Goal: Task Accomplishment & Management: Manage account settings

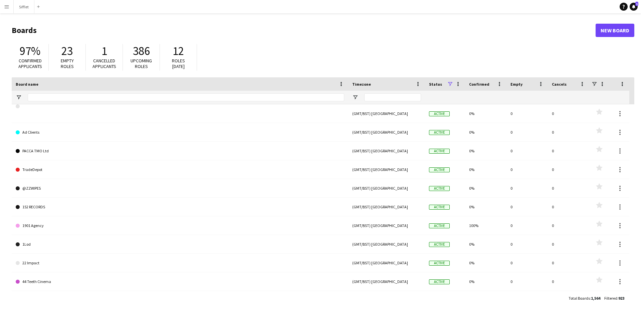
click at [6, 8] on app-icon "Menu" at bounding box center [6, 6] width 5 height 5
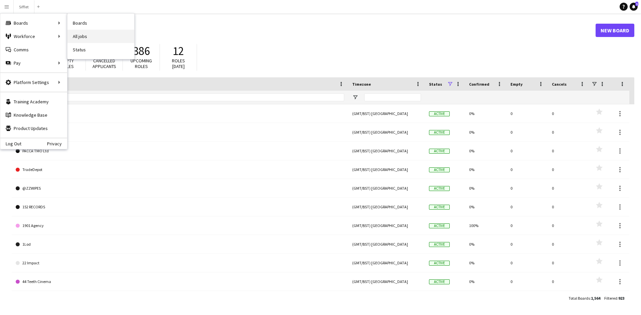
click at [97, 36] on link "All jobs" at bounding box center [100, 36] width 67 height 13
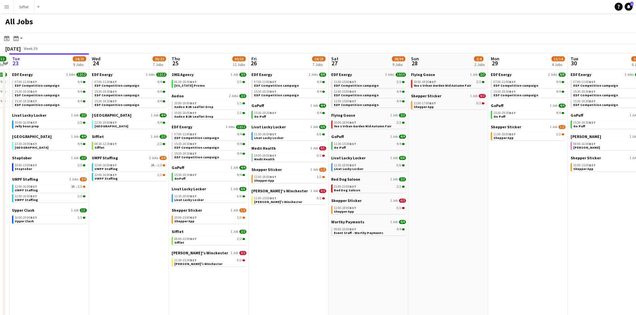
scroll to position [0, 230]
drag, startPoint x: 437, startPoint y: 259, endPoint x: 366, endPoint y: 257, distance: 70.8
click at [366, 257] on app-calendar-viewport "Sat 20 20/21 9 Jobs Sun 21 2/2 1 Job Mon 22 12/12 3 Jobs Tue 23 24/25 9 Jobs We…" at bounding box center [318, 201] width 636 height 297
click at [354, 232] on span "Event Staff - Worthy Payments" at bounding box center [357, 233] width 49 height 4
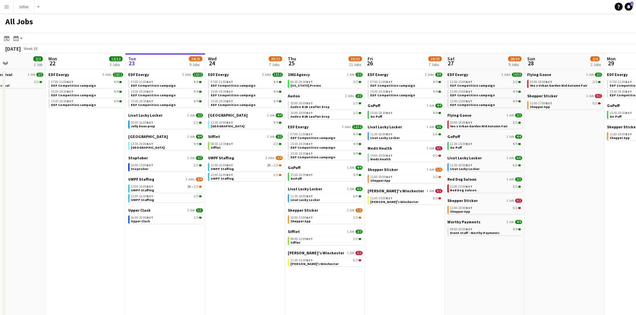
drag, startPoint x: 250, startPoint y: 254, endPoint x: 366, endPoint y: 259, distance: 116.5
click at [366, 259] on app-calendar-viewport "Fri 19 22/22 9 Jobs Sat 20 20/21 9 Jobs Sun 21 2/2 1 Job Mon 22 12/12 3 Jobs Tu…" at bounding box center [318, 201] width 636 height 297
click at [219, 143] on span "08:30-12:30 BST" at bounding box center [222, 143] width 22 height 3
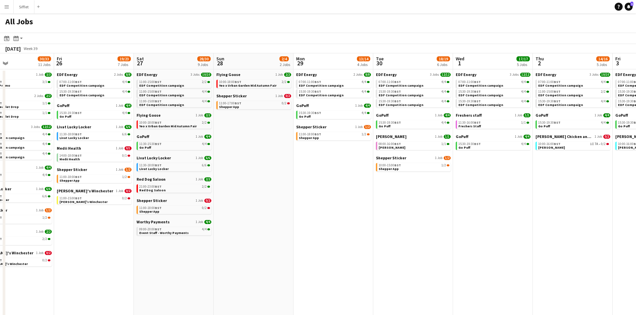
scroll to position [0, 185]
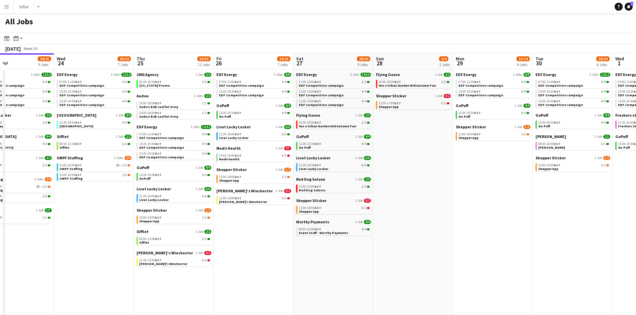
drag, startPoint x: 254, startPoint y: 195, endPoint x: 103, endPoint y: 174, distance: 152.5
click at [103, 174] on app-calendar-viewport "Sun 21 2/2 1 Job Mon 22 12/12 3 Jobs Tue 23 24/25 9 Jobs Wed 24 20/22 7 Jobs Th…" at bounding box center [318, 201] width 636 height 297
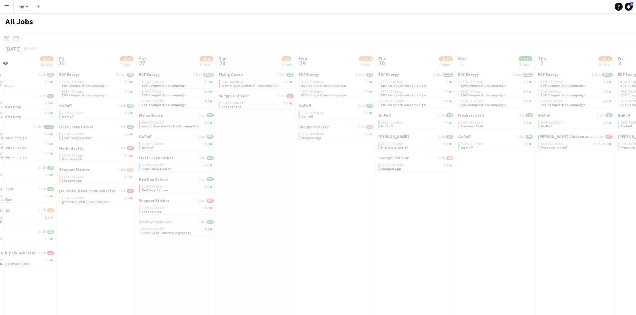
drag, startPoint x: 429, startPoint y: 230, endPoint x: 147, endPoint y: 221, distance: 282.7
click at [144, 222] on app-all-jobs "All Jobs Date picker [DATE] [DATE] [DATE] M [DATE] T [DATE] W [DATE] T [DATE] F…" at bounding box center [318, 181] width 636 height 337
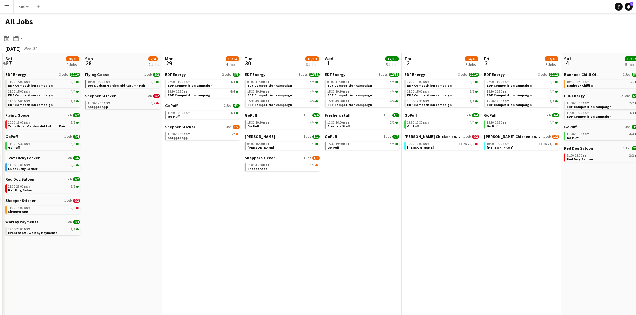
scroll to position [0, 332]
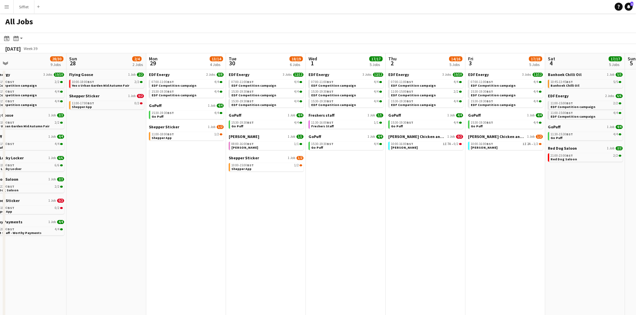
drag, startPoint x: 427, startPoint y: 223, endPoint x: 278, endPoint y: 223, distance: 149.5
click at [278, 223] on app-calendar-viewport "Tue 23 24/25 9 Jobs Wed 24 20/22 7 Jobs Thu 25 30/33 11 Jobs Fri 26 19/23 7 Job…" at bounding box center [318, 201] width 636 height 297
click at [426, 148] on link "10:00-16:00 BST 1I 7A • 0/2 [PERSON_NAME]" at bounding box center [426, 146] width 71 height 8
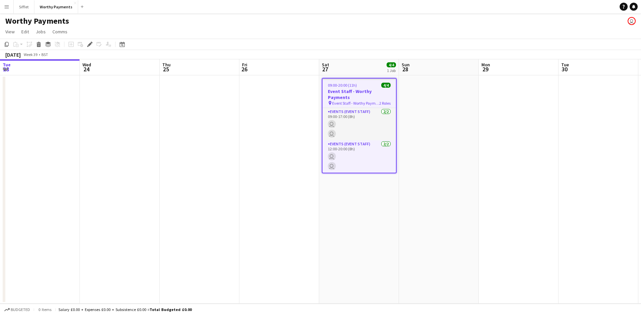
scroll to position [0, 230]
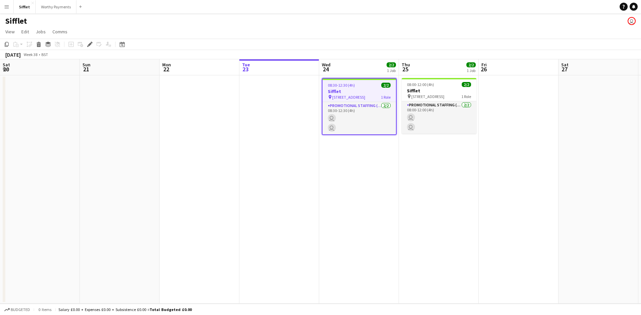
scroll to position [0, 230]
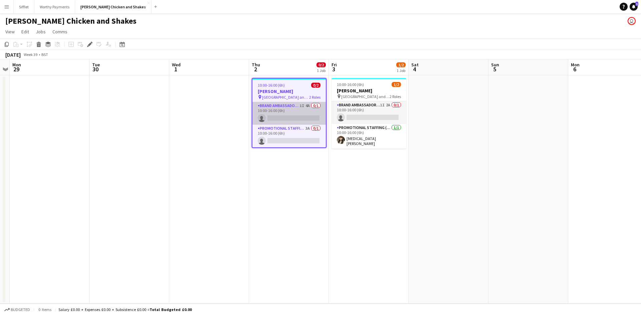
click at [280, 114] on app-card-role "Brand Ambassador (Pick up) 1I 4A 0/1 10:00-16:00 (6h) single-neutral-actions" at bounding box center [288, 113] width 73 height 23
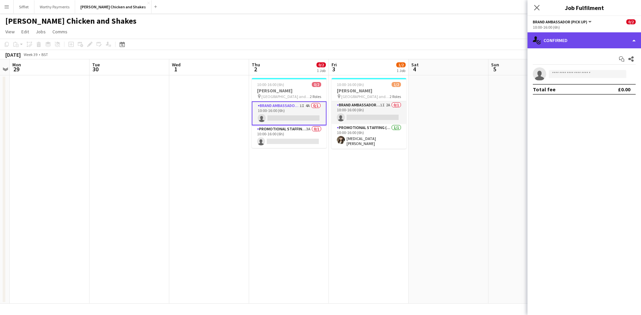
click at [561, 46] on div "single-neutral-actions-check-2 Confirmed" at bounding box center [583, 40] width 113 height 16
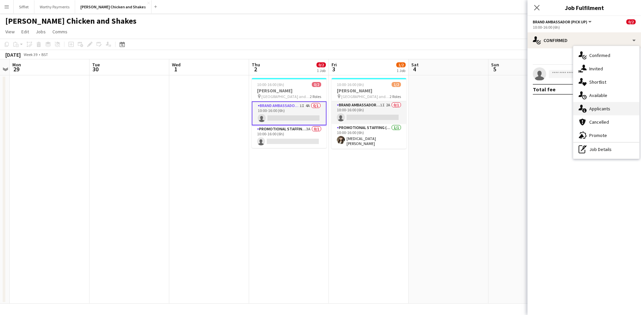
click at [607, 114] on div "single-neutral-actions-information Applicants" at bounding box center [606, 108] width 66 height 13
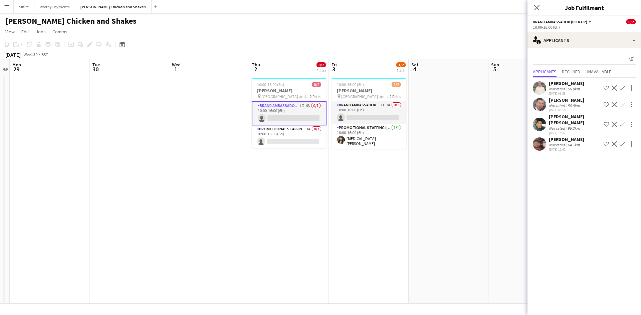
click at [568, 142] on div "64.1km" at bounding box center [573, 144] width 15 height 5
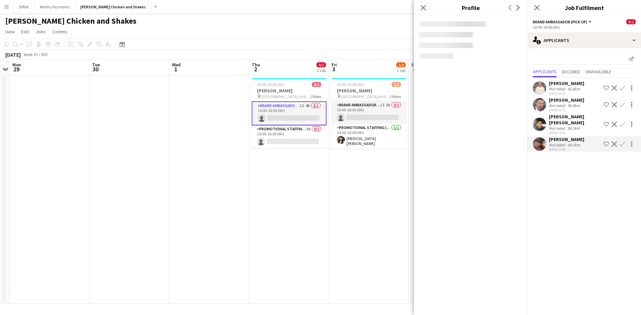
click at [566, 118] on div "Sayed mohsen Alavi" at bounding box center [574, 120] width 52 height 12
